Goal: Task Accomplishment & Management: Use online tool/utility

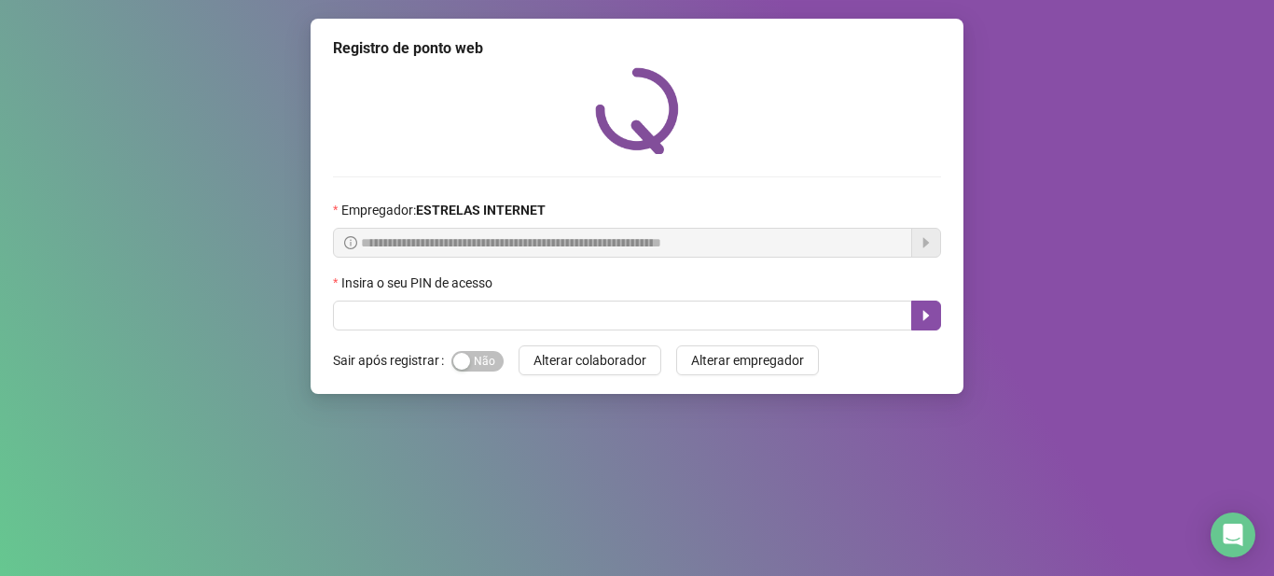
click at [468, 350] on div "Sim Não" at bounding box center [478, 360] width 52 height 21
click at [476, 360] on span "Sim Não" at bounding box center [478, 361] width 52 height 21
drag, startPoint x: 522, startPoint y: 295, endPoint x: 536, endPoint y: 313, distance: 22.6
click at [523, 295] on div "Insira o seu PIN de acesso" at bounding box center [637, 286] width 608 height 28
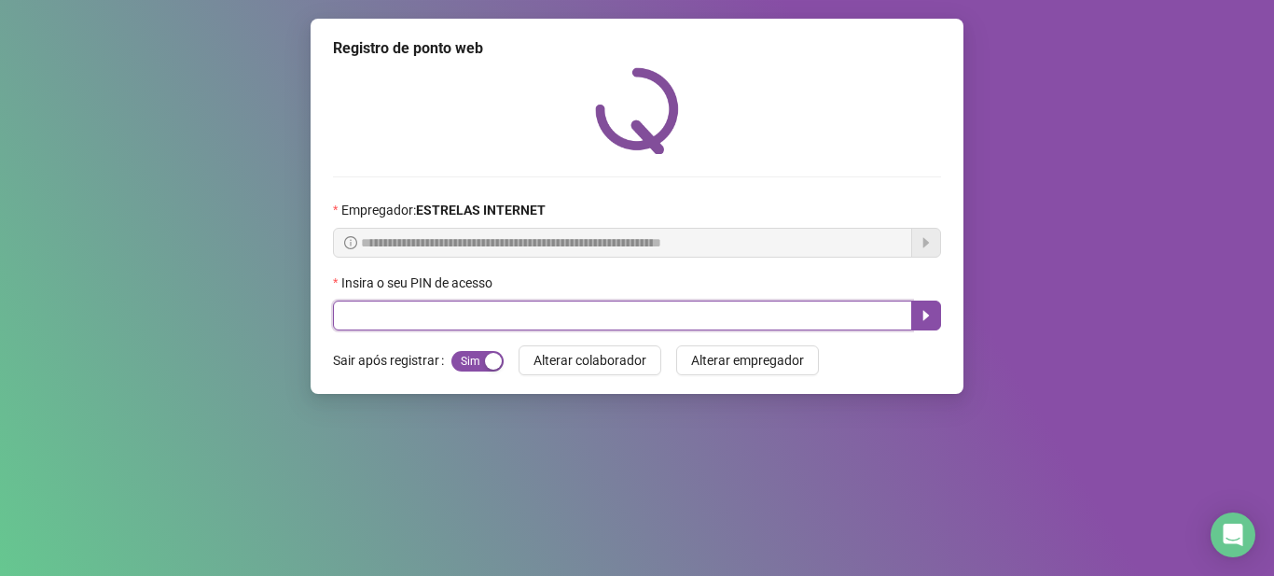
click at [536, 313] on input "text" at bounding box center [622, 315] width 579 height 30
drag, startPoint x: 620, startPoint y: 326, endPoint x: 627, endPoint y: 349, distance: 24.2
click at [620, 324] on input "text" at bounding box center [622, 315] width 579 height 30
type input "*****"
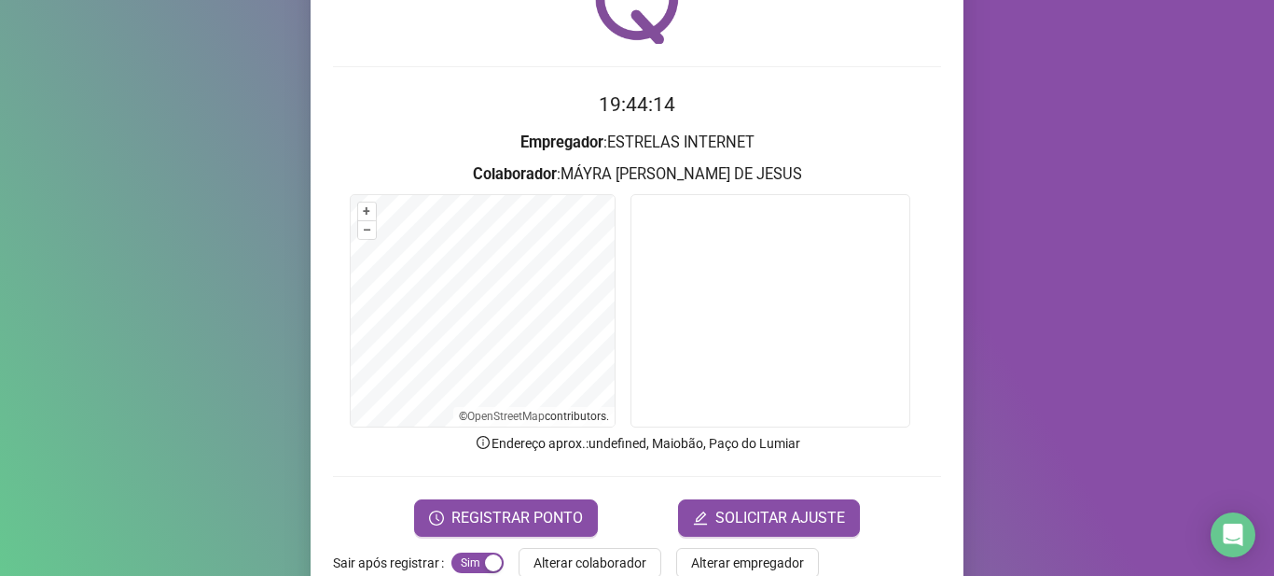
scroll to position [153, 0]
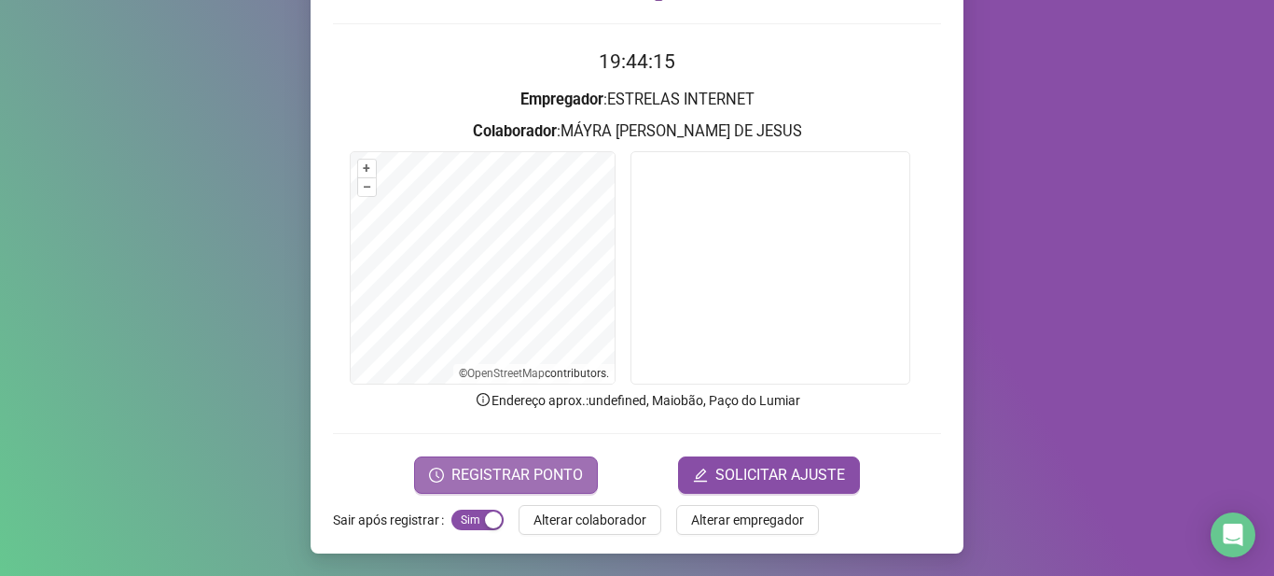
click at [575, 476] on span "REGISTRAR PONTO" at bounding box center [518, 475] width 132 height 22
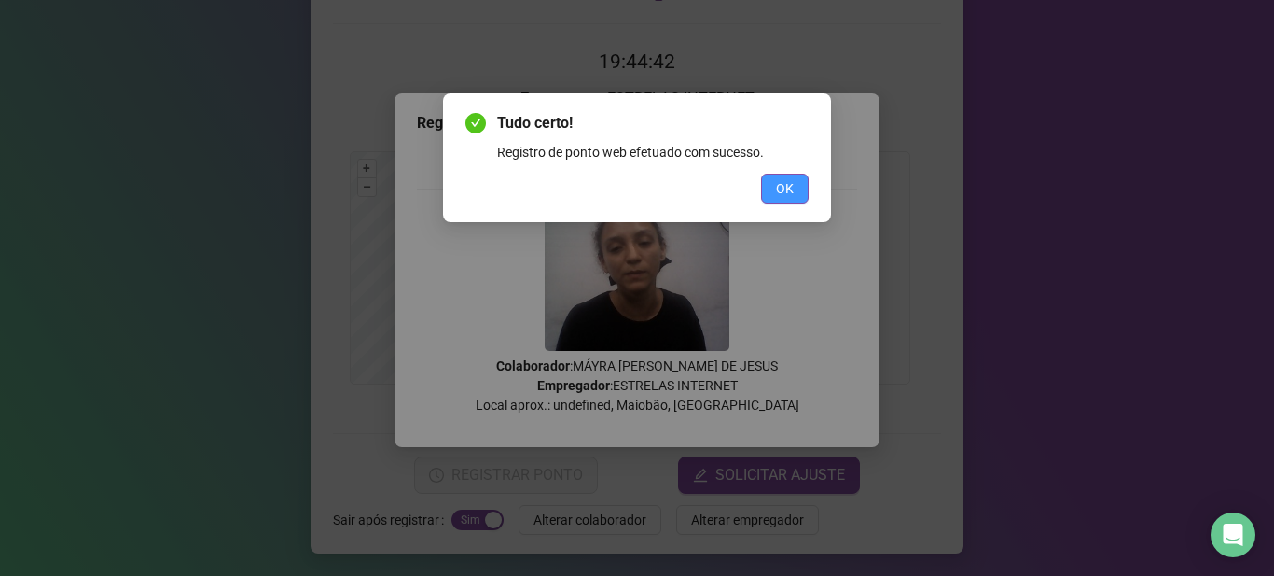
click at [784, 189] on span "OK" at bounding box center [785, 188] width 18 height 21
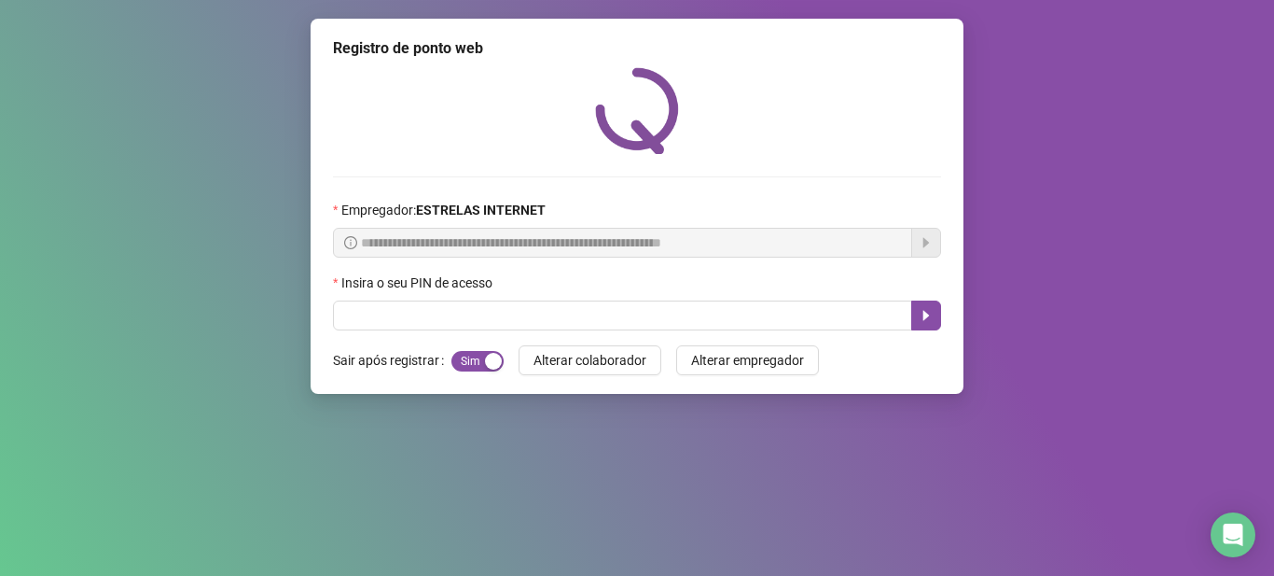
click at [702, 298] on div "Insira o seu PIN de acesso" at bounding box center [637, 286] width 608 height 28
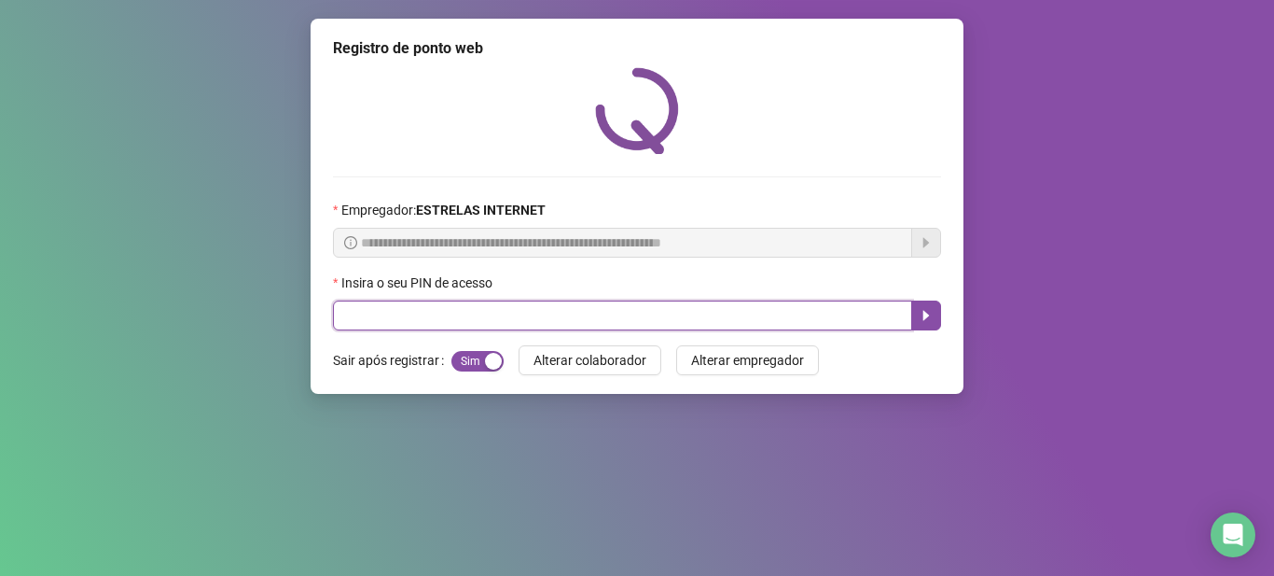
click at [705, 318] on input "text" at bounding box center [622, 315] width 579 height 30
type input "*****"
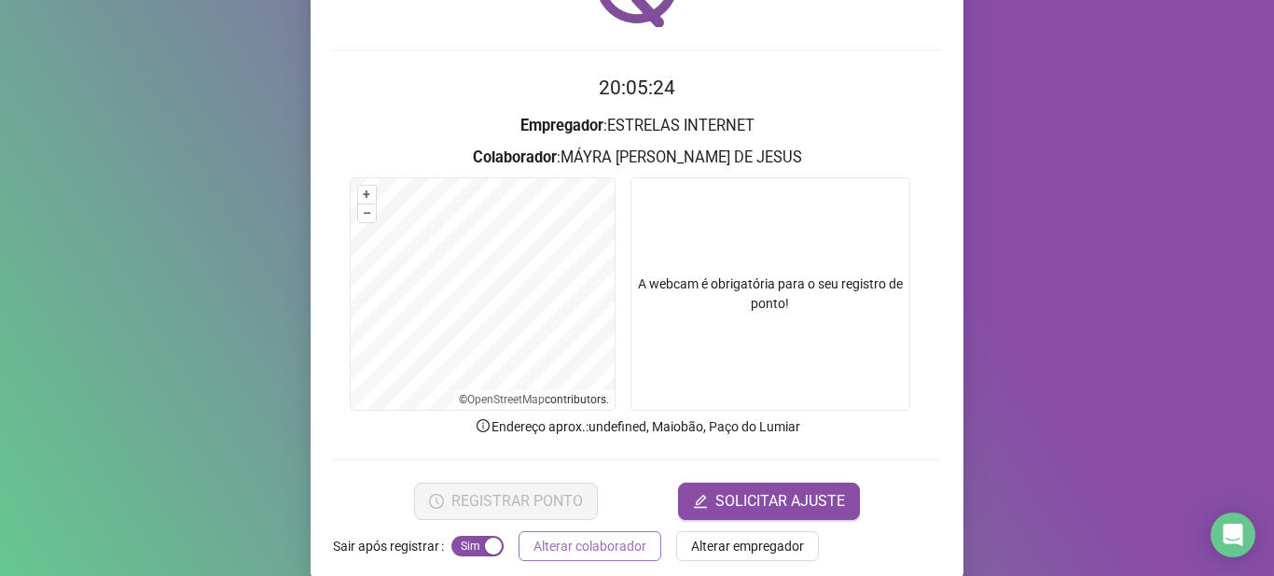
scroll to position [153, 0]
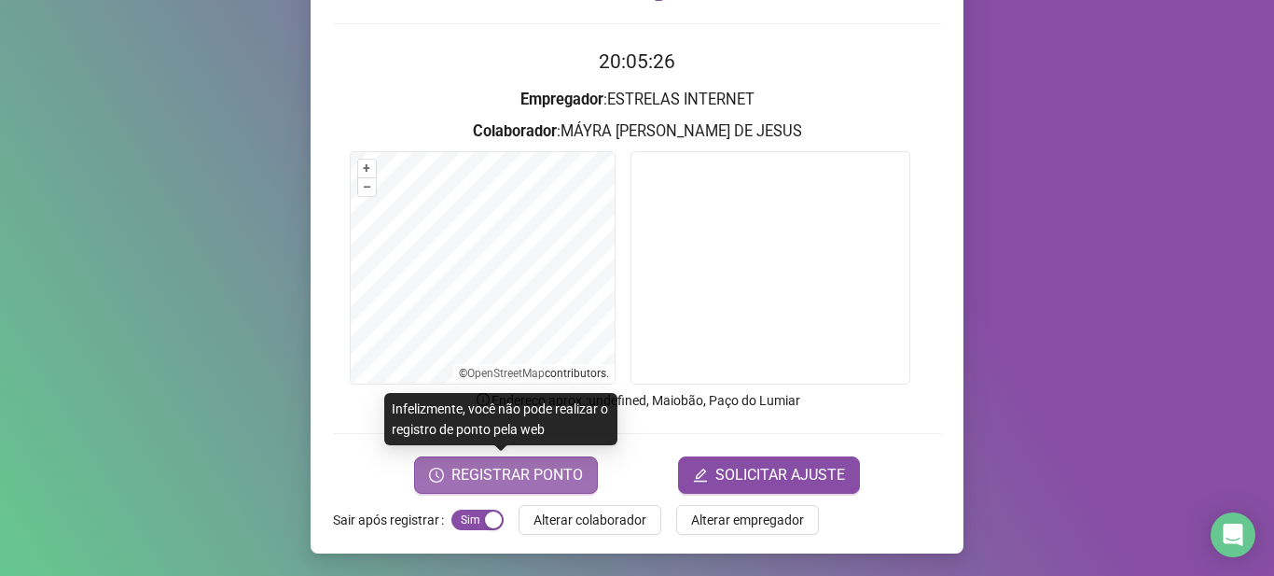
click at [465, 487] on button "REGISTRAR PONTO" at bounding box center [506, 474] width 184 height 37
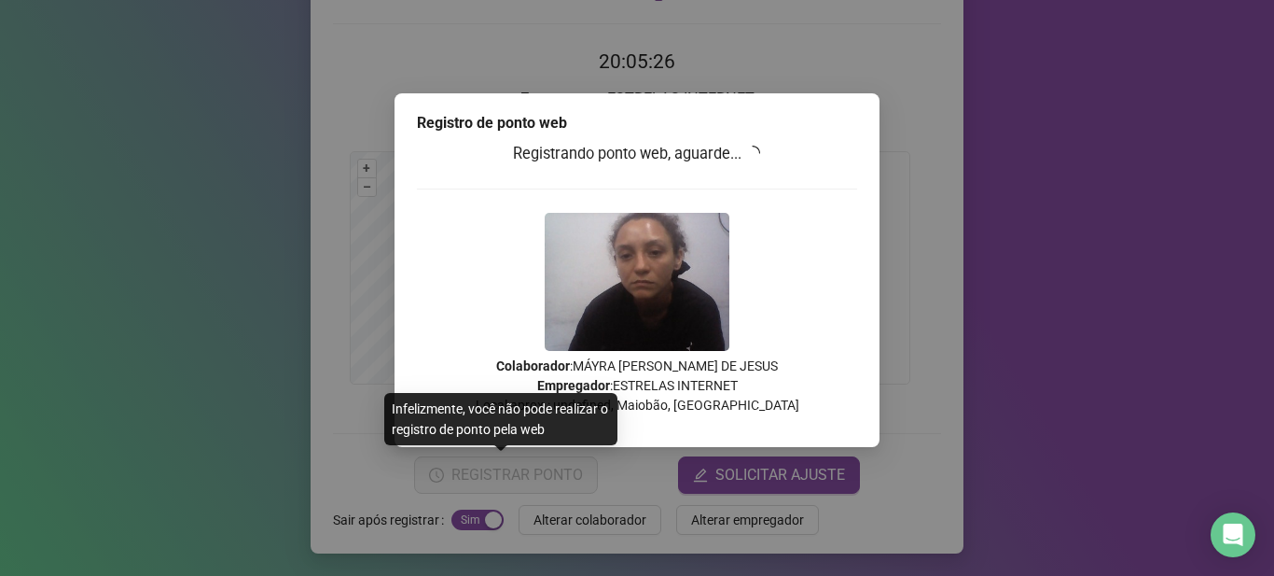
click at [465, 487] on div "Registro de ponto web Registrando ponto web, aguarde... Colaborador : MÁYRA [PE…" at bounding box center [637, 288] width 1274 height 576
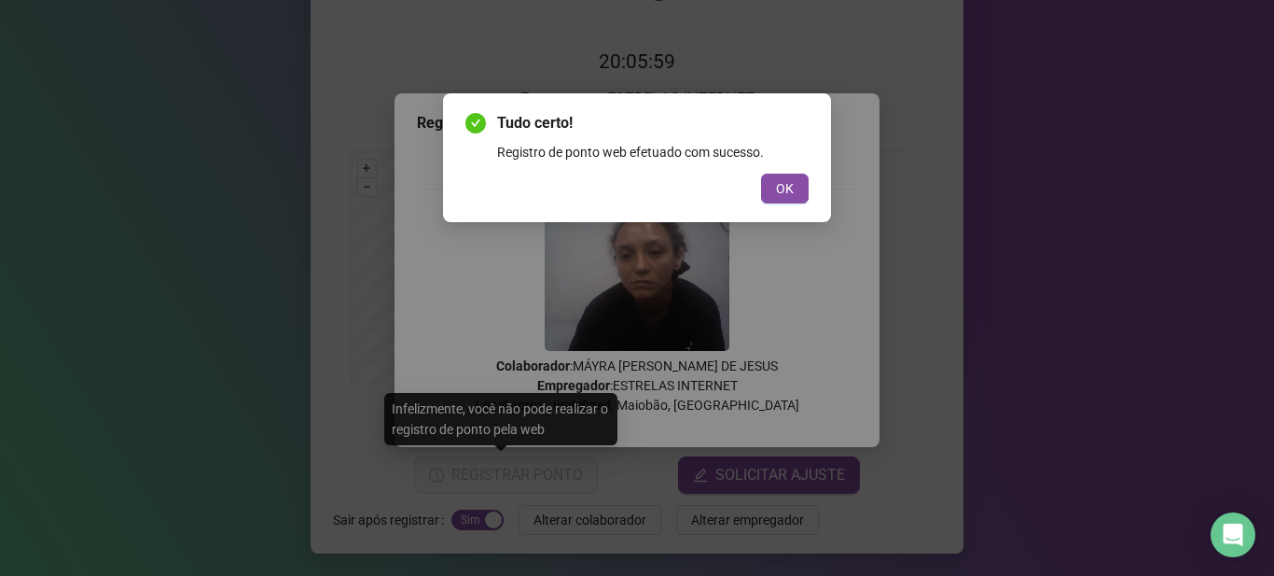
click at [802, 202] on button "OK" at bounding box center [785, 189] width 48 height 30
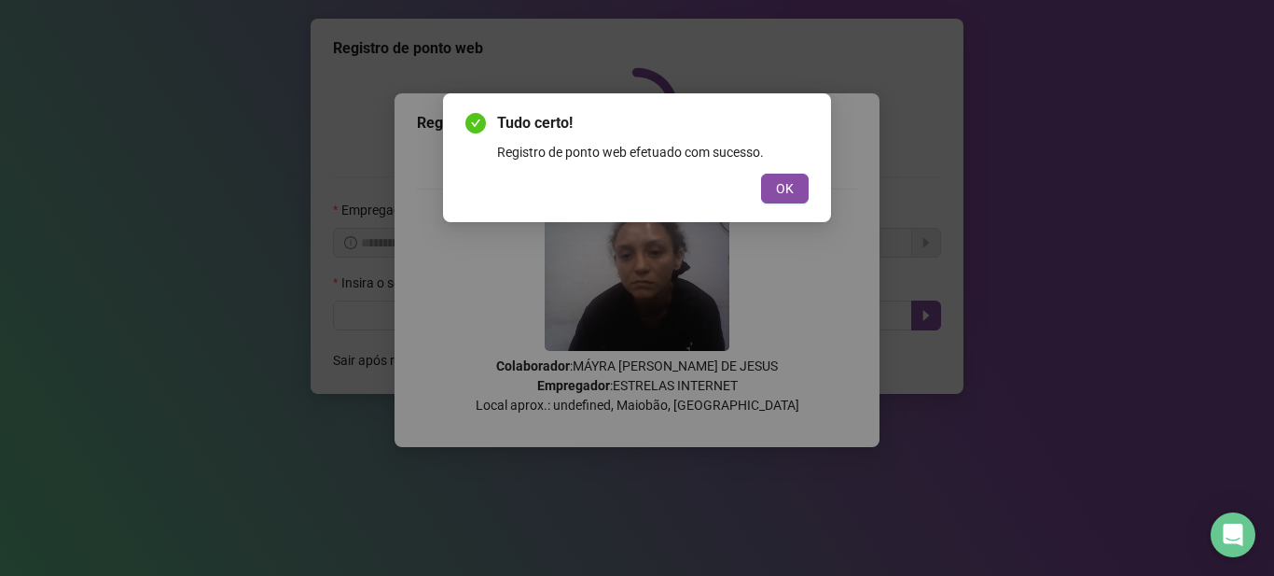
scroll to position [0, 0]
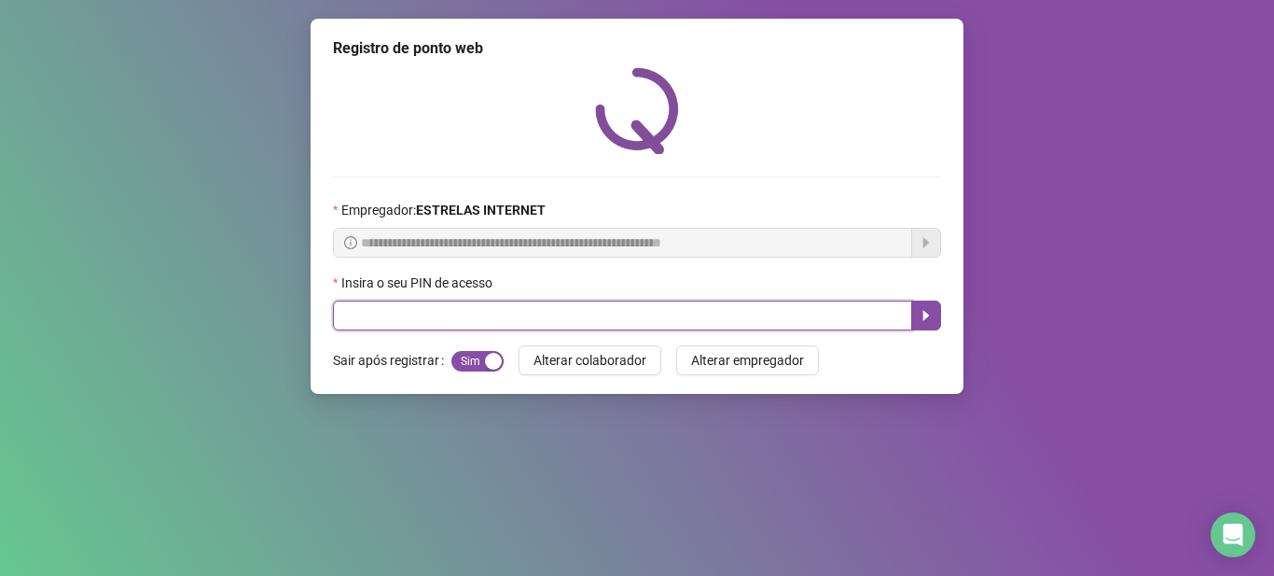
click at [542, 316] on input "text" at bounding box center [622, 315] width 579 height 30
click at [663, 322] on input "text" at bounding box center [622, 315] width 579 height 30
type input "*****"
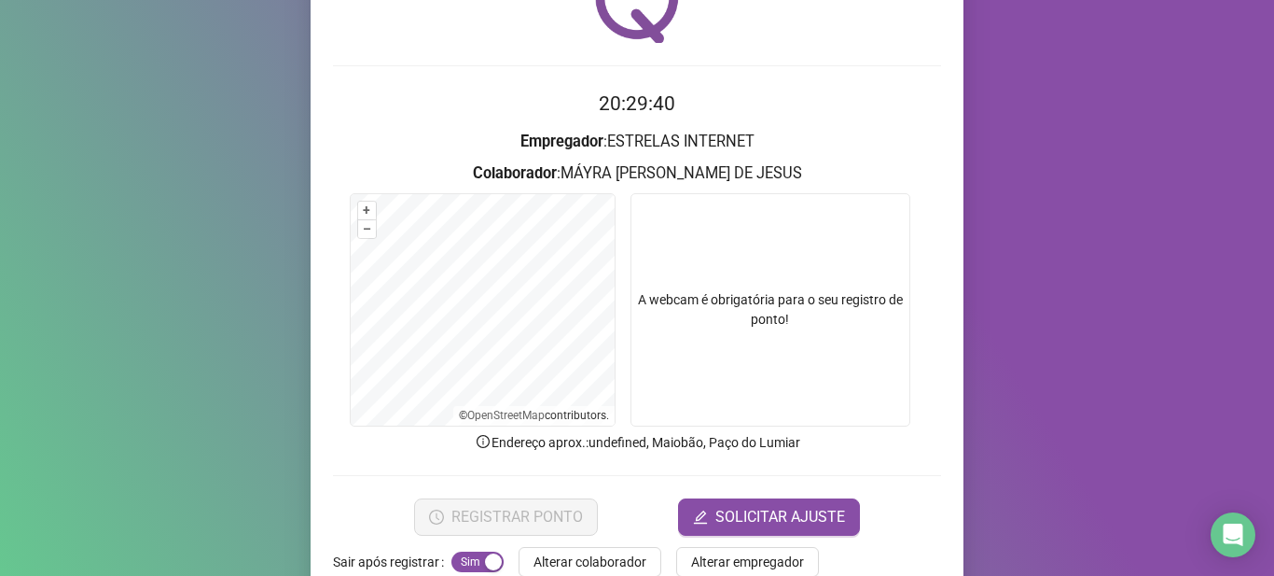
scroll to position [153, 0]
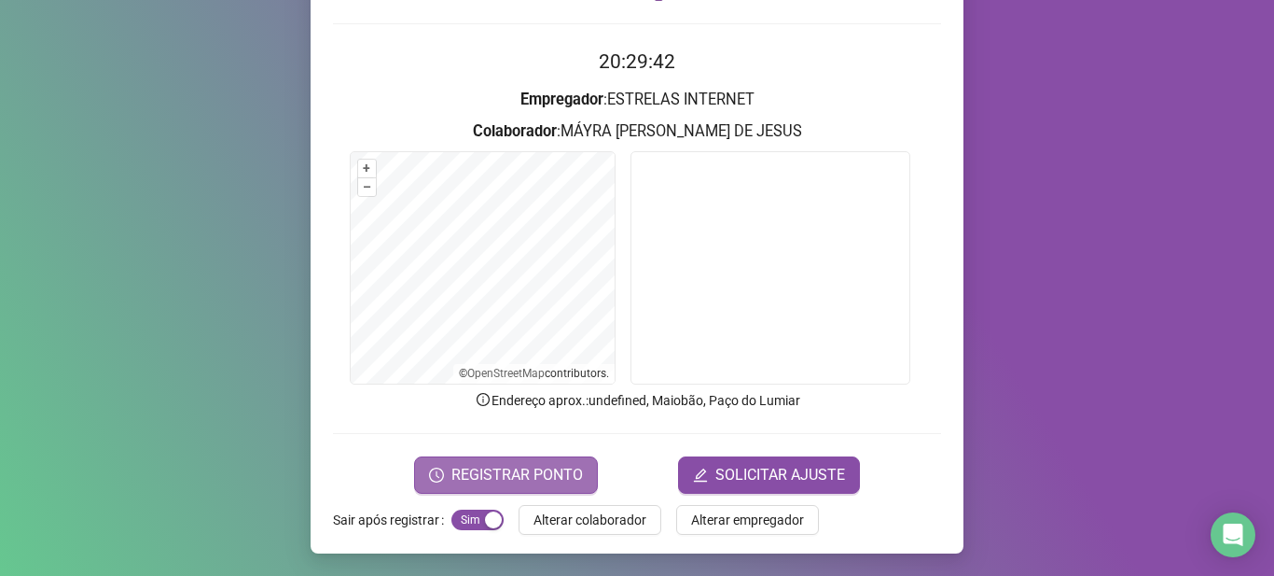
click at [536, 472] on span "REGISTRAR PONTO" at bounding box center [518, 475] width 132 height 22
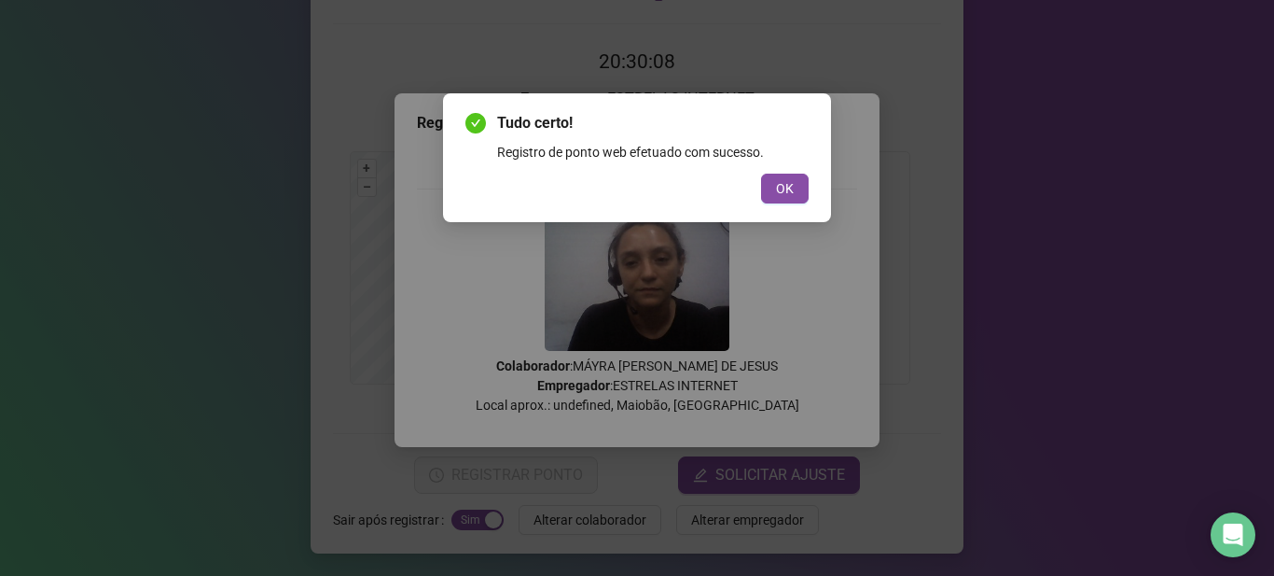
click at [775, 198] on button "OK" at bounding box center [785, 189] width 48 height 30
